Goal: Information Seeking & Learning: Learn about a topic

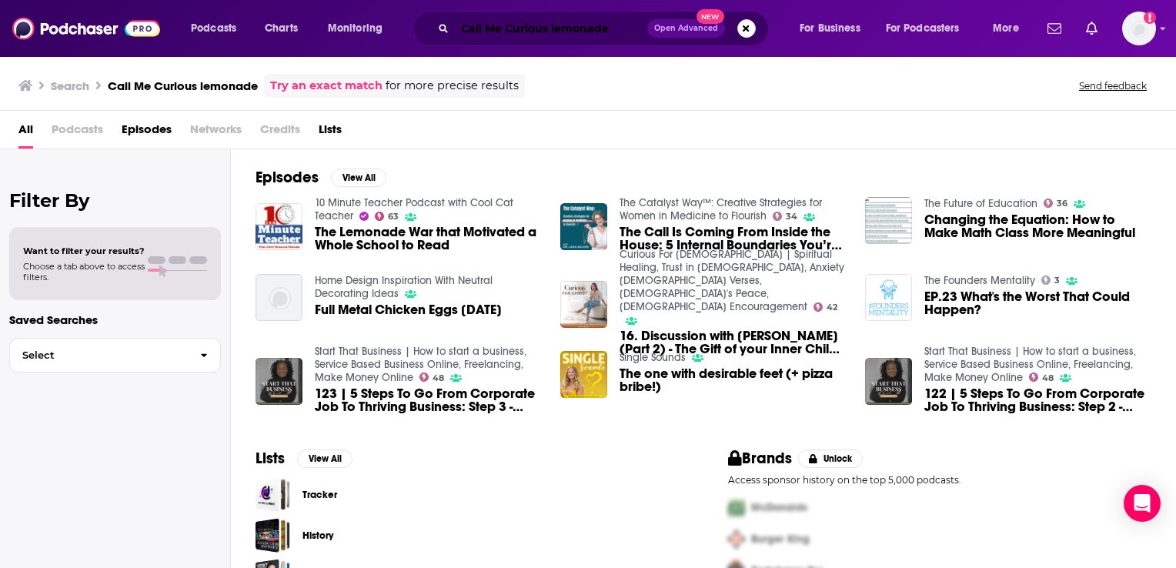
click at [491, 32] on input "Call Me Curious lemonade" at bounding box center [551, 28] width 192 height 25
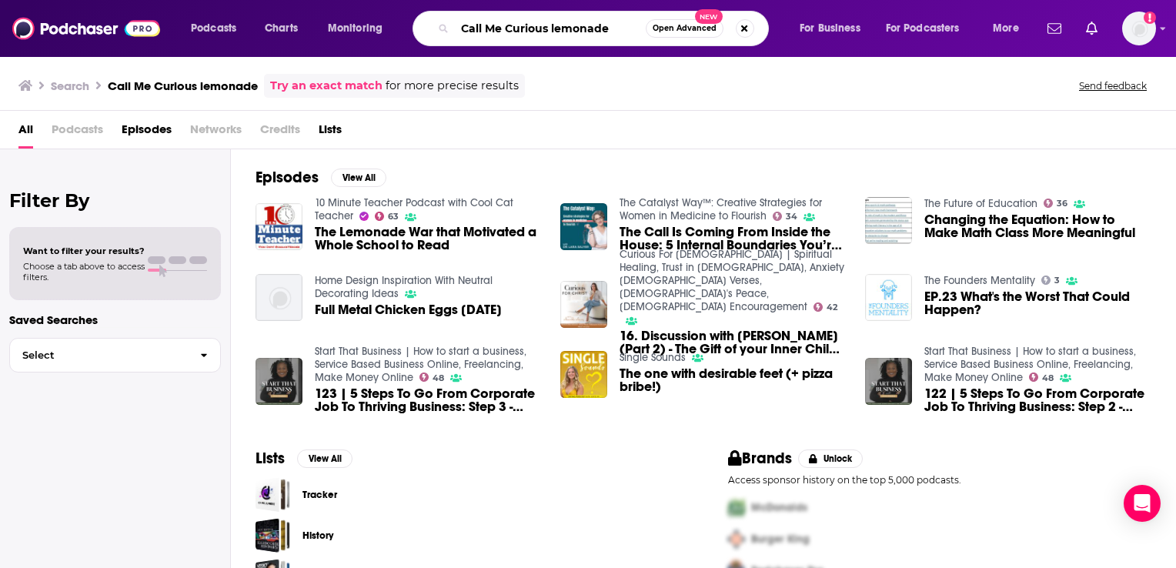
drag, startPoint x: 616, startPoint y: 33, endPoint x: 436, endPoint y: 23, distance: 180.3
click at [436, 23] on div "Call Me Curious lemonade Open Advanced New" at bounding box center [590, 28] width 356 height 35
type input "cowgirl closet"
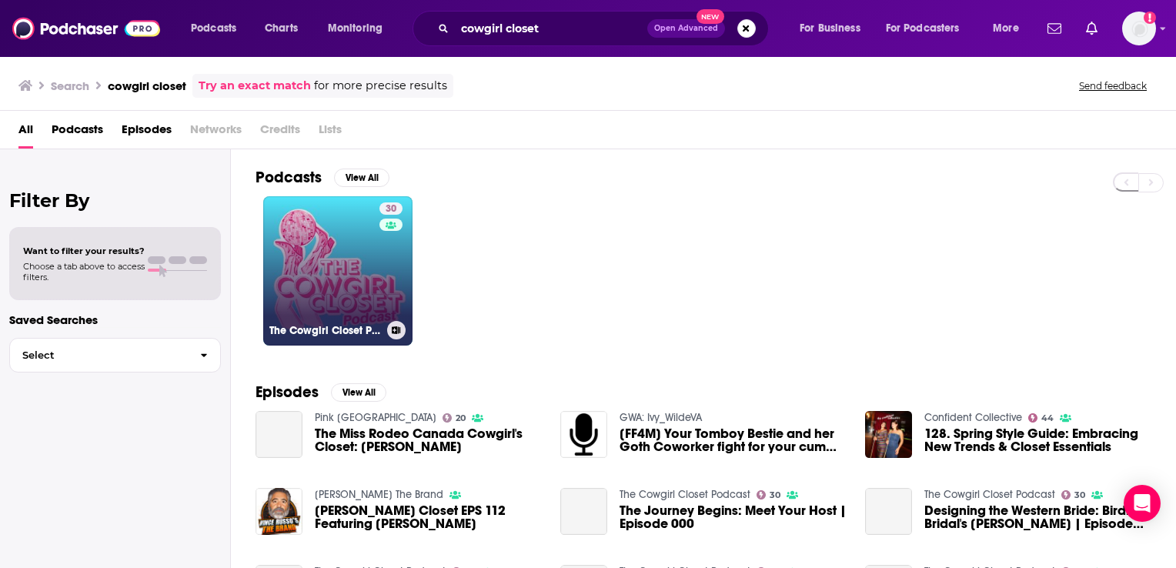
click at [309, 252] on link "30 The Cowgirl Closet Podcast" at bounding box center [337, 270] width 149 height 149
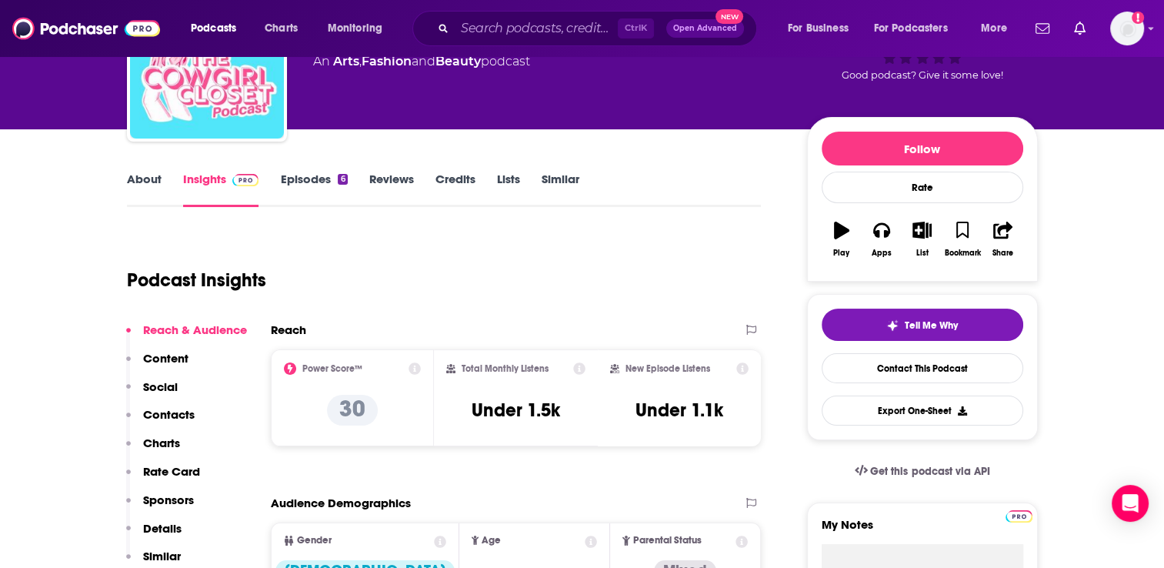
scroll to position [154, 0]
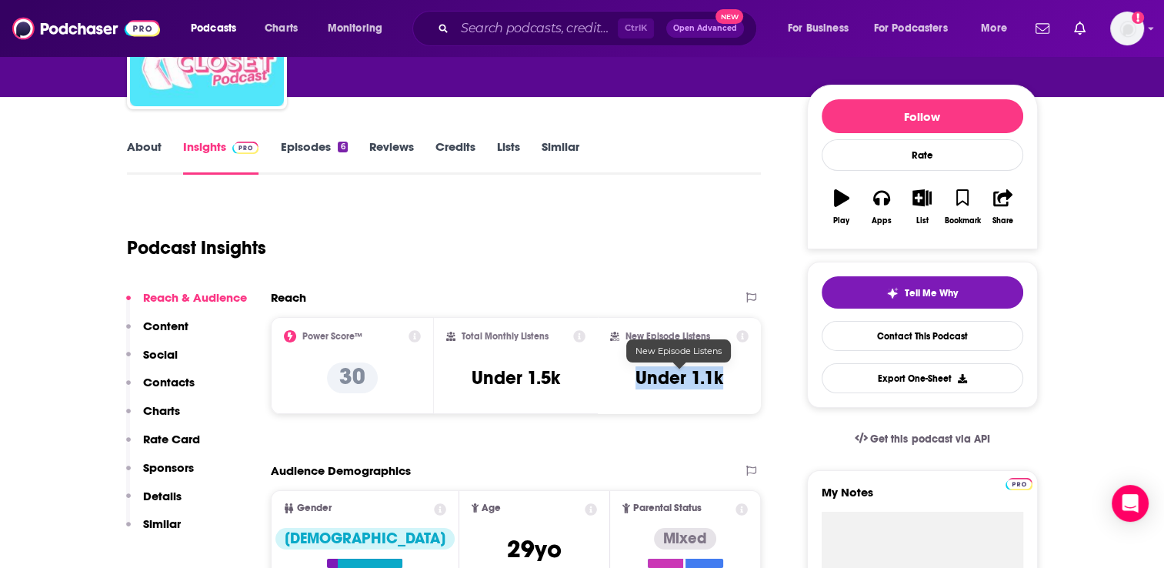
drag, startPoint x: 730, startPoint y: 381, endPoint x: 640, endPoint y: 383, distance: 90.1
click at [640, 383] on div "New Episode Listens Under 1.1k" at bounding box center [679, 365] width 139 height 71
copy h3 "Under 1.1k"
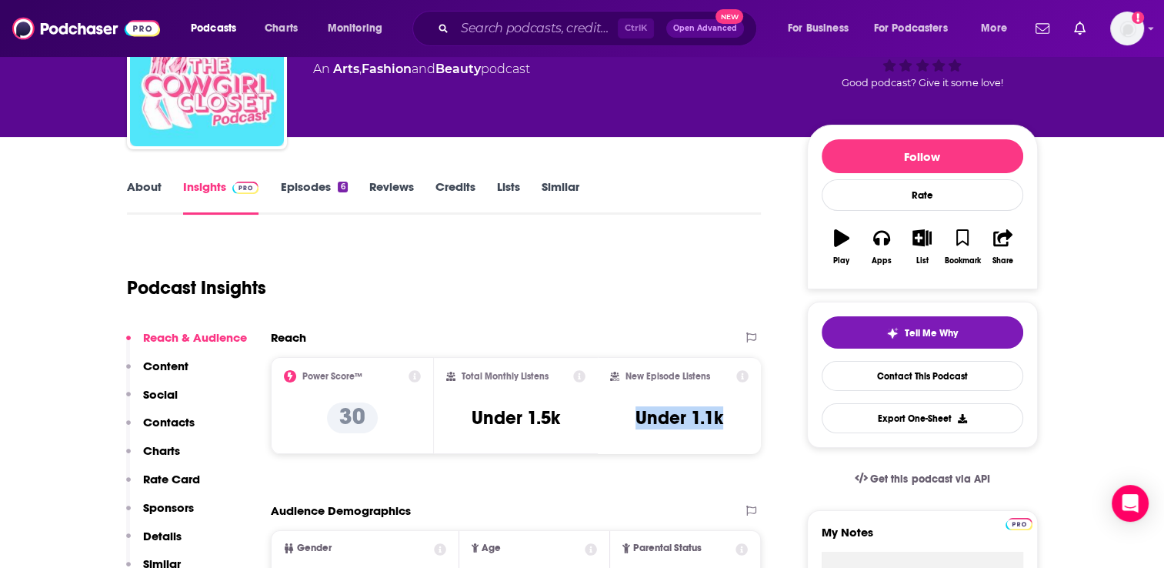
scroll to position [0, 0]
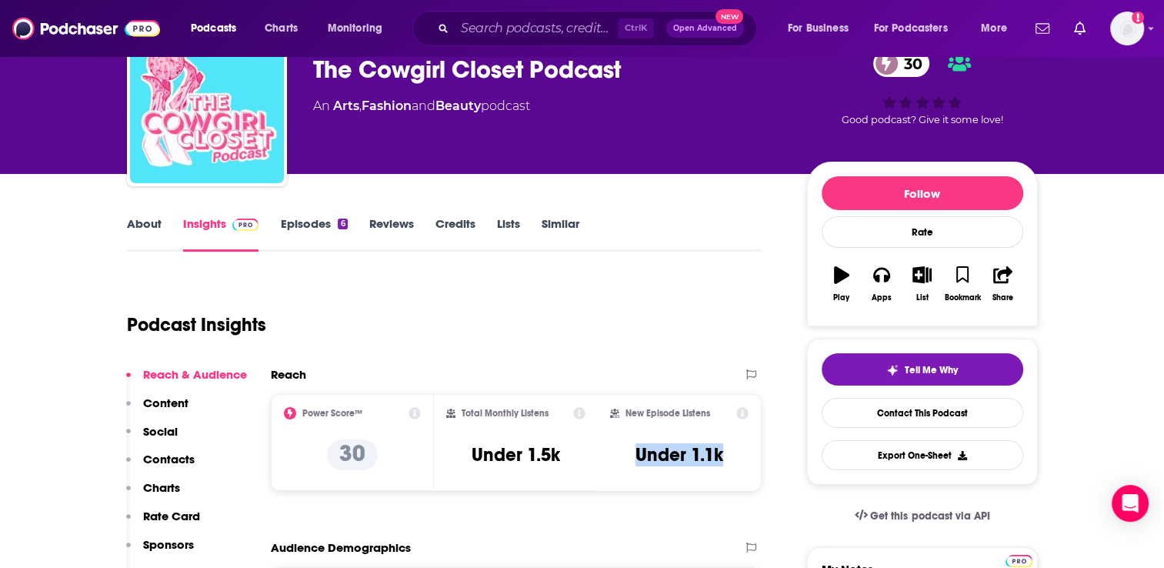
click at [161, 459] on p "Contacts" at bounding box center [169, 459] width 52 height 15
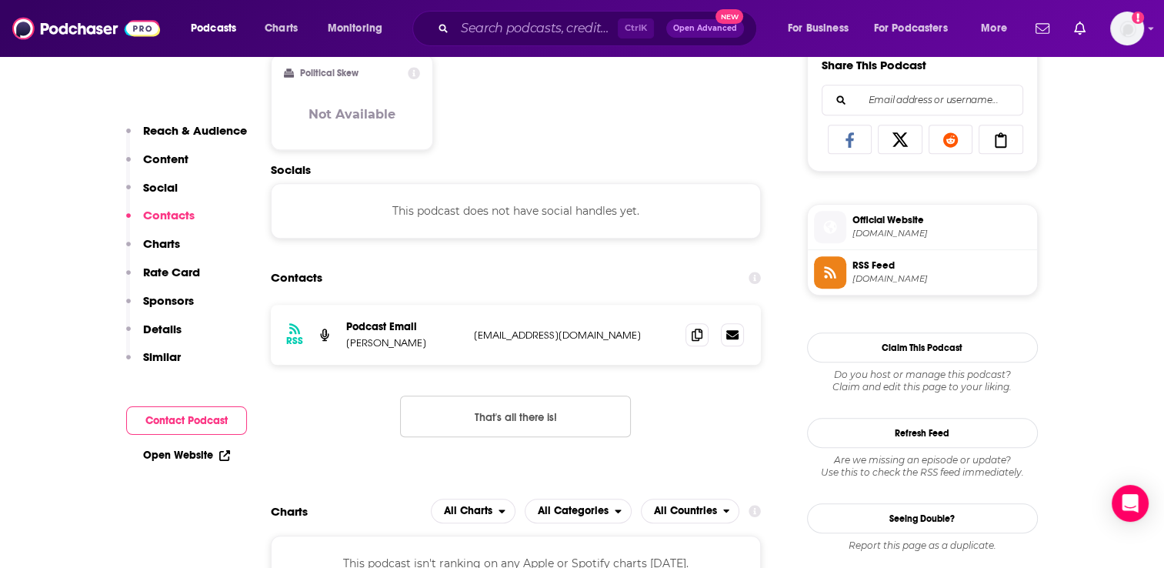
scroll to position [1028, 0]
